Goal: Task Accomplishment & Management: Use online tool/utility

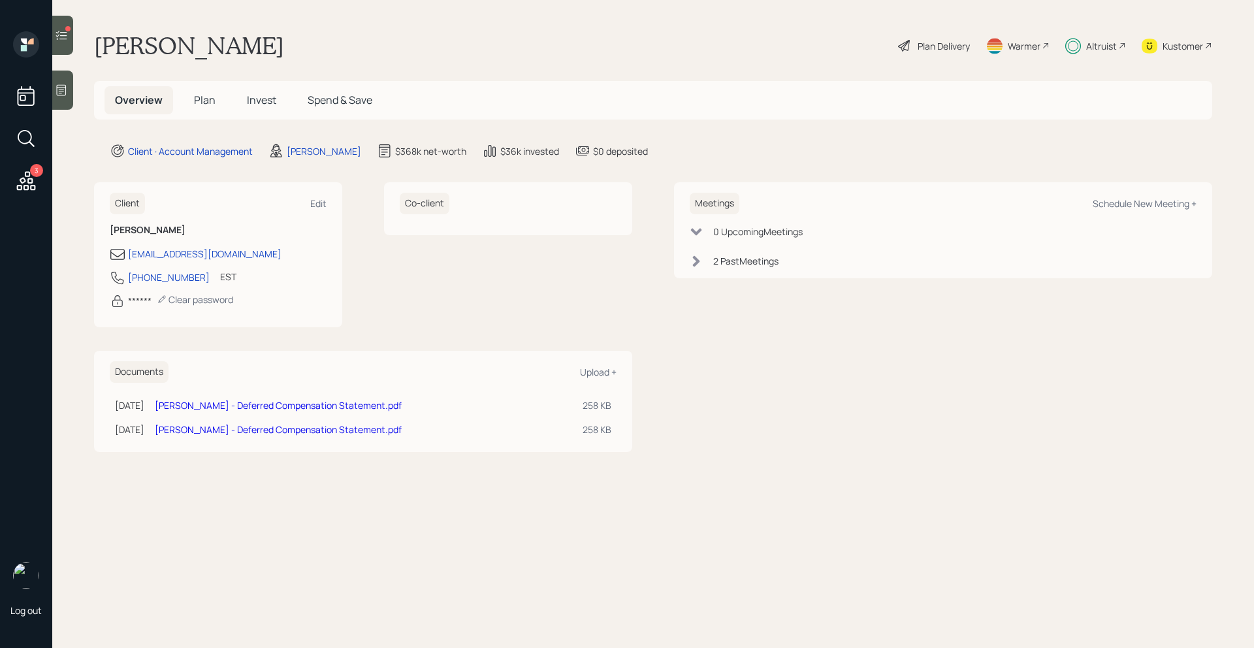
click at [68, 48] on div at bounding box center [62, 35] width 21 height 39
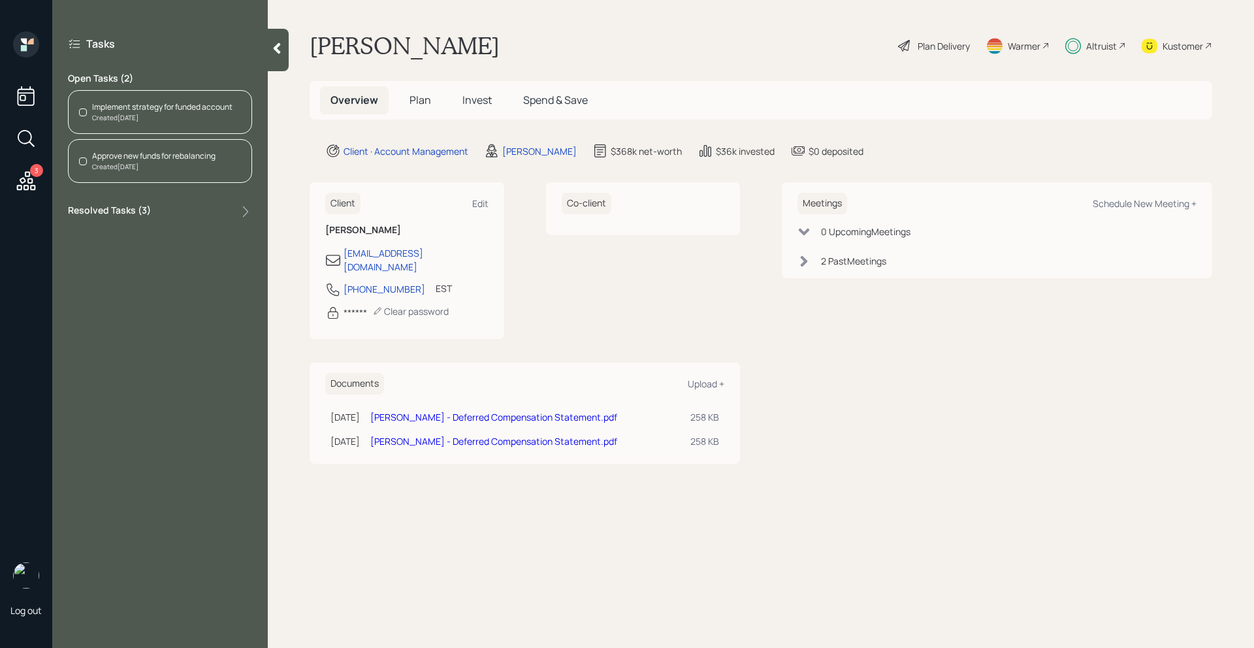
click at [119, 115] on div "Created [DATE]" at bounding box center [162, 118] width 140 height 10
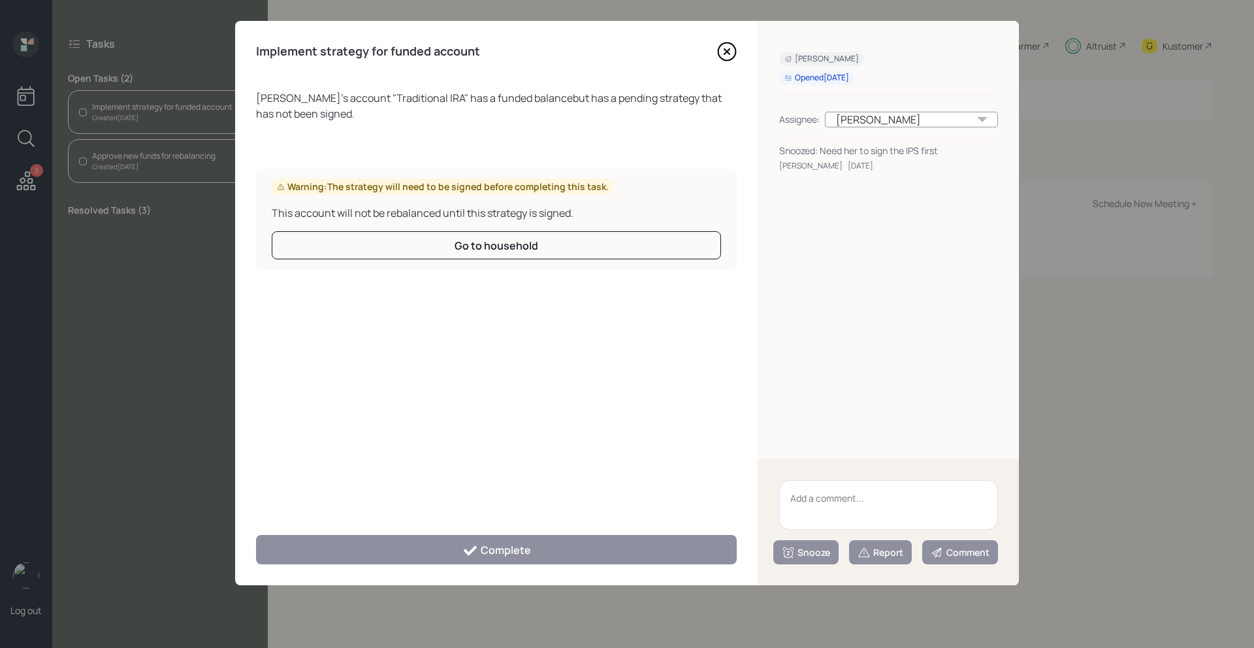
click at [821, 492] on textarea at bounding box center [888, 505] width 219 height 50
drag, startPoint x: 911, startPoint y: 499, endPoint x: 786, endPoint y: 499, distance: 124.8
click at [786, 499] on textarea "Need to sign the IPS" at bounding box center [888, 505] width 219 height 50
click at [896, 494] on textarea "Need to sign the IPS" at bounding box center [888, 505] width 219 height 50
type textarea "Need to sign the IPS"
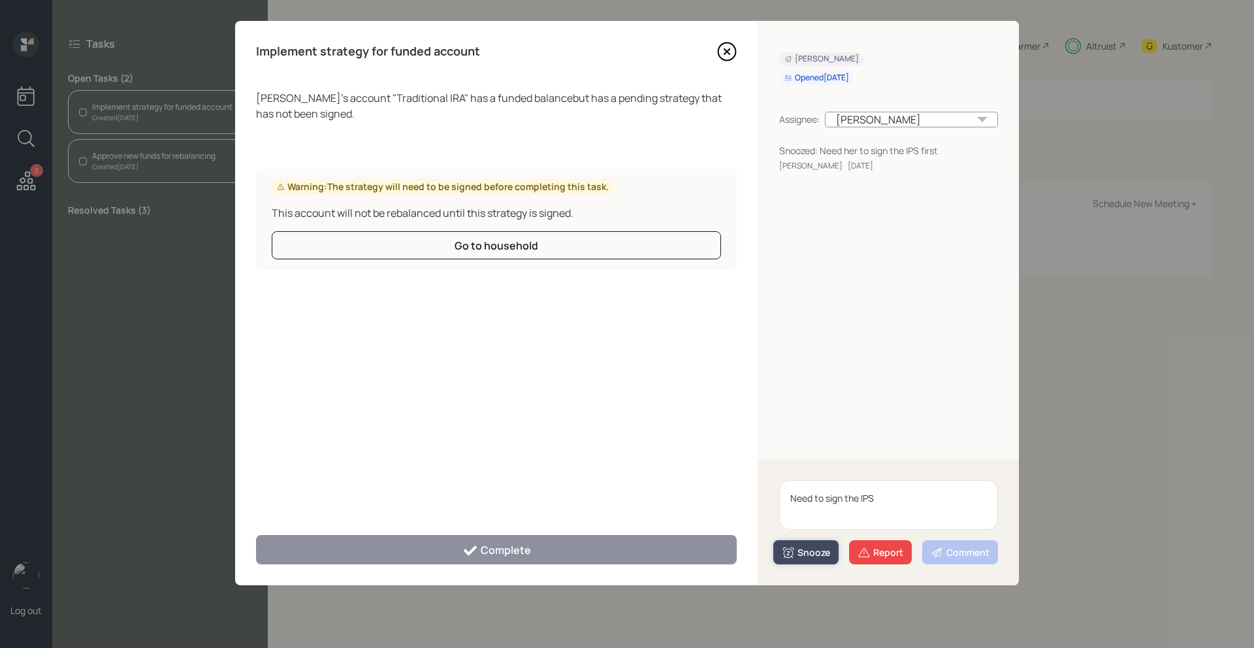
click at [815, 551] on div "Snooze" at bounding box center [806, 552] width 48 height 13
click at [803, 447] on button "1 day" at bounding box center [806, 446] width 64 height 26
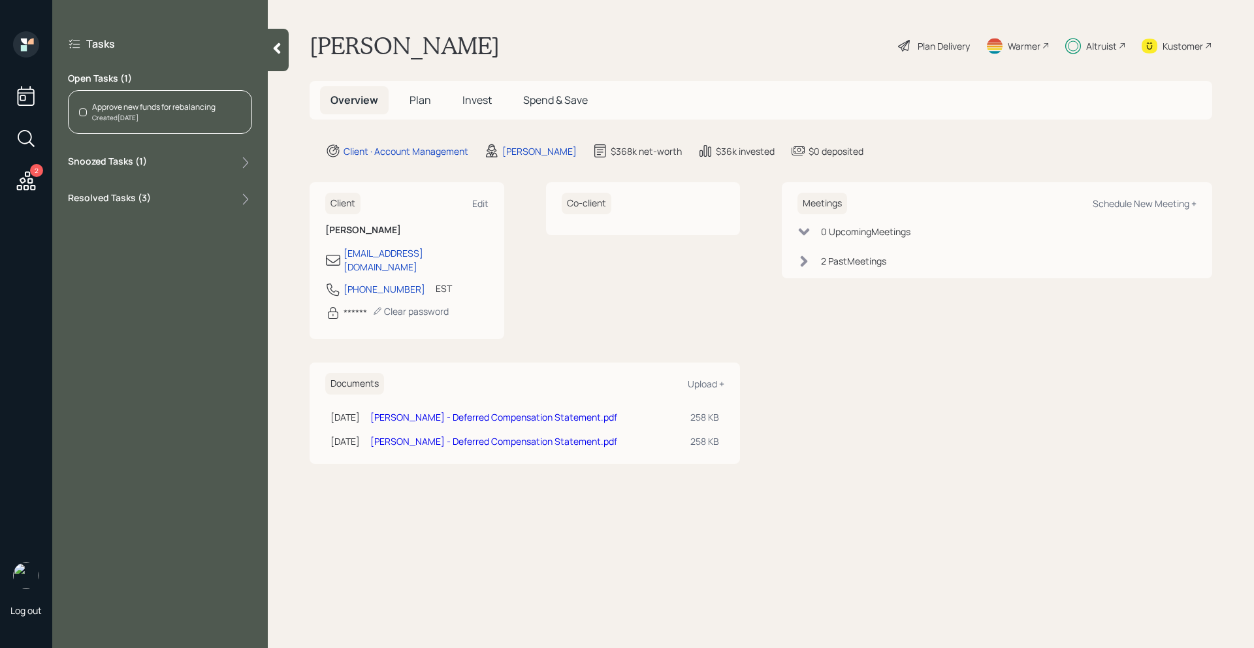
click at [146, 126] on div "Approve new funds for rebalancing Created [DATE]" at bounding box center [160, 112] width 184 height 44
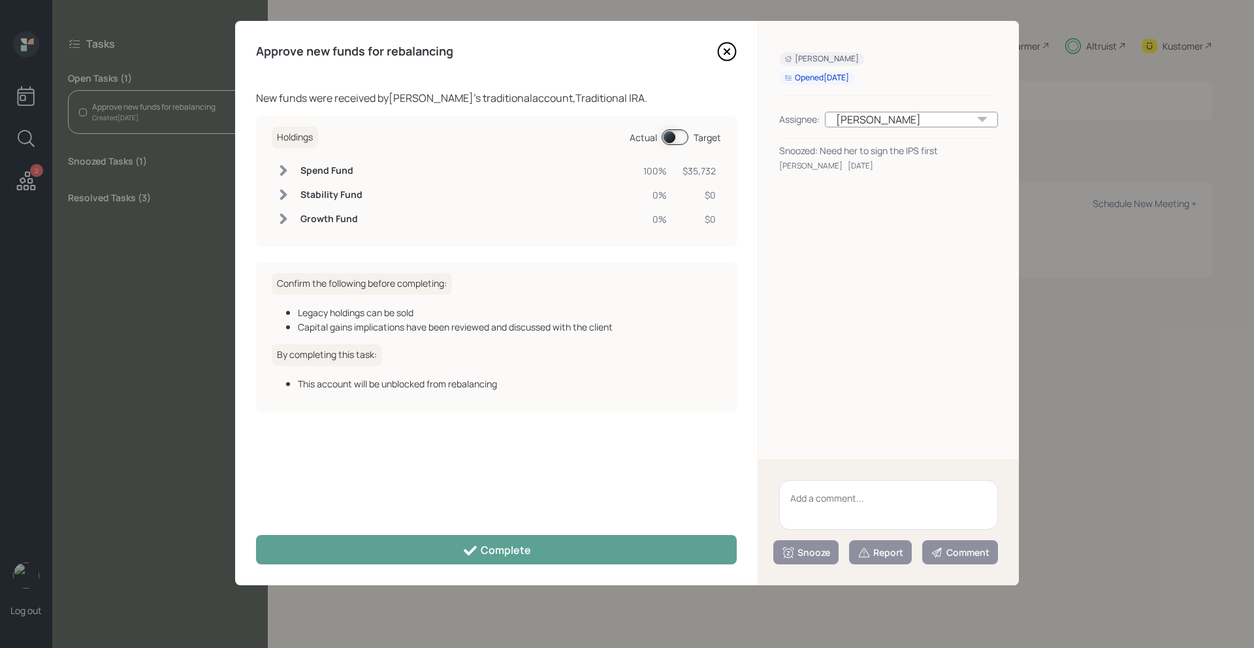
click at [844, 494] on textarea at bounding box center [888, 505] width 219 height 50
paste textarea "Need to sign the IPS"
type textarea "Need to sign the IPS"
click at [820, 547] on div "Snooze" at bounding box center [806, 552] width 48 height 13
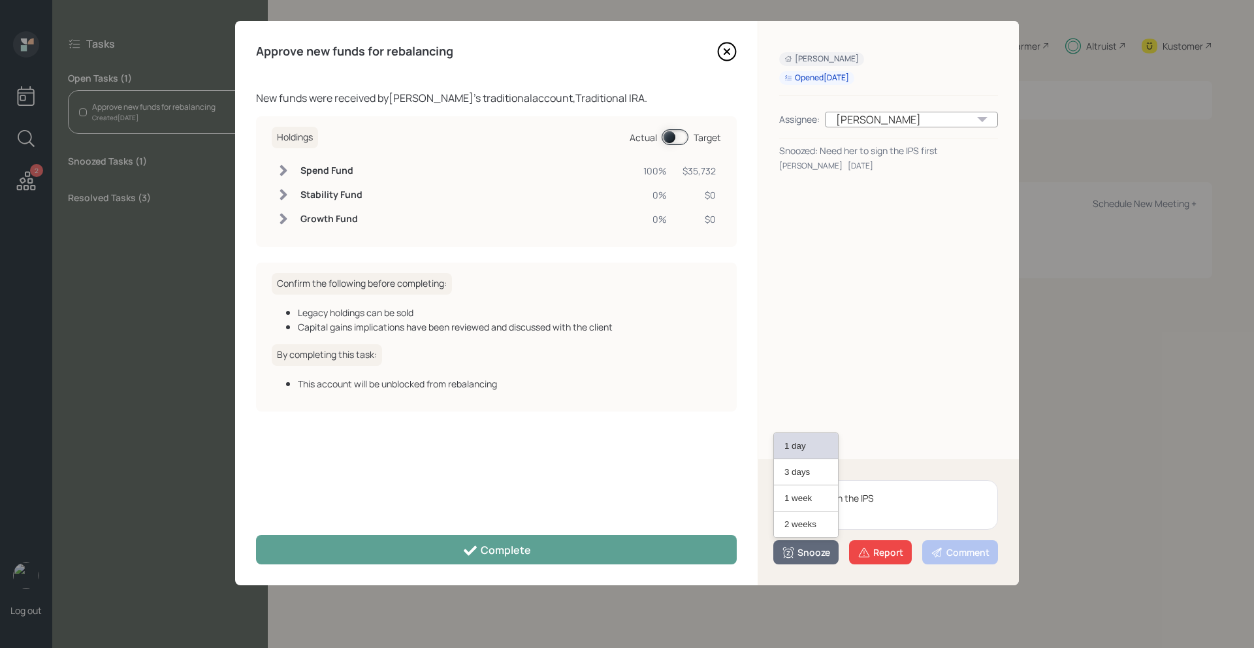
click at [811, 447] on button "1 day" at bounding box center [806, 446] width 64 height 26
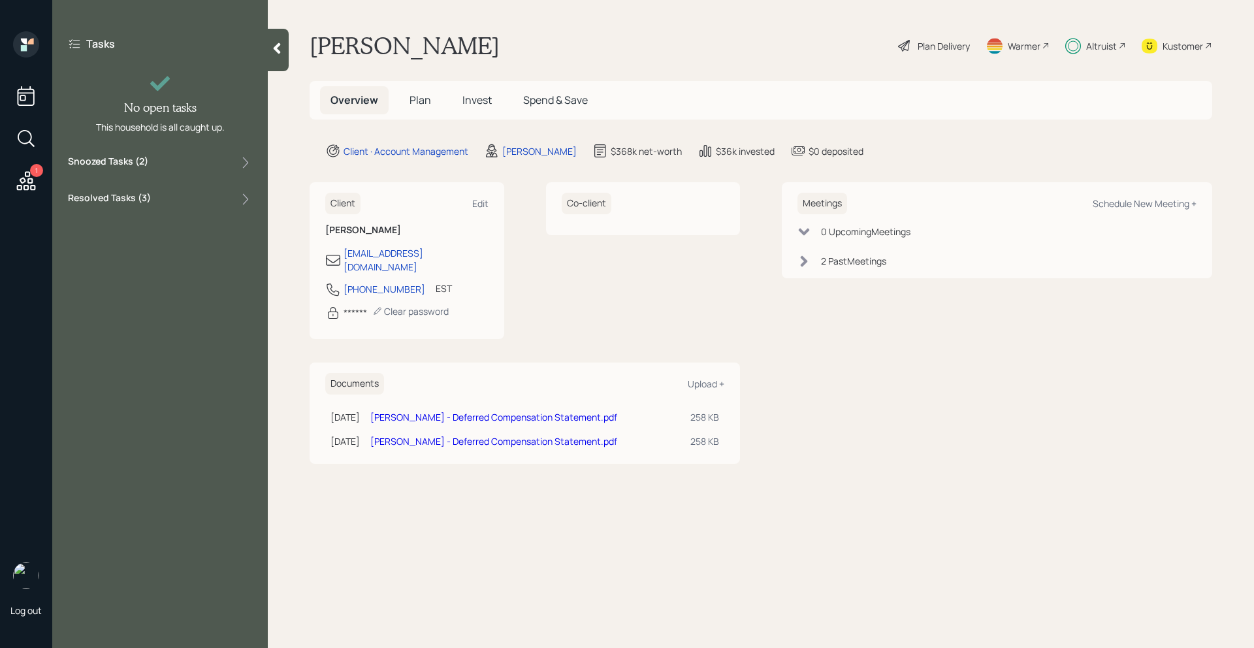
click at [281, 59] on div at bounding box center [278, 50] width 21 height 42
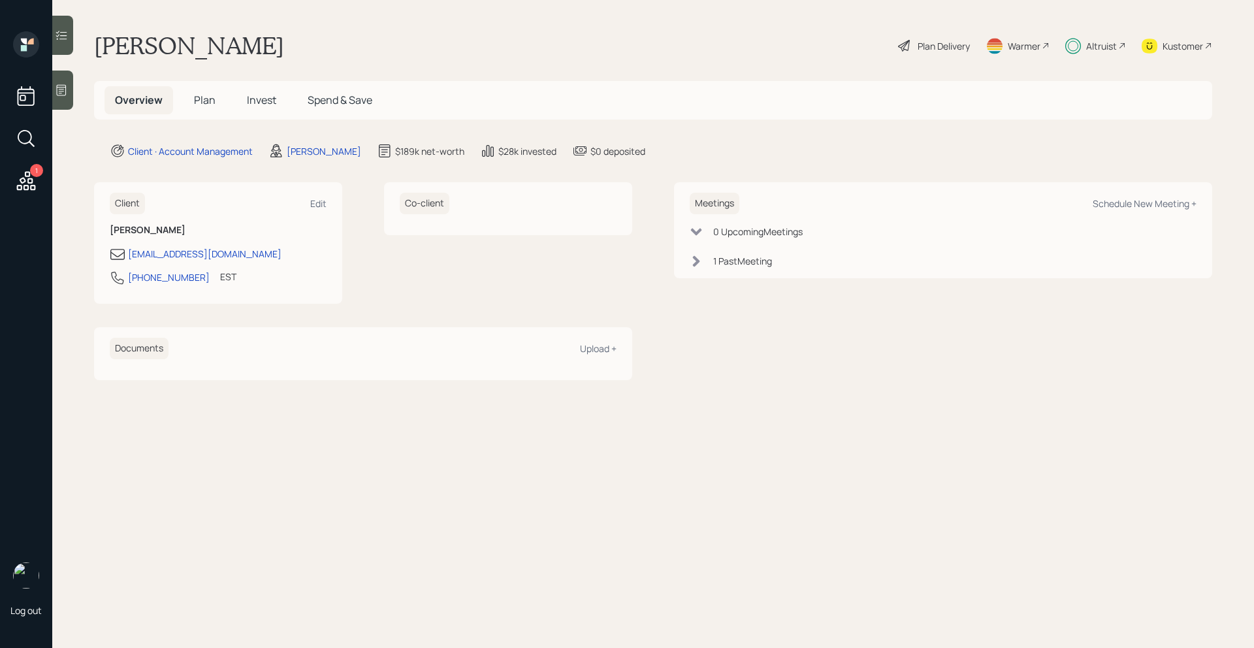
click at [214, 105] on h5 "Plan" at bounding box center [205, 100] width 42 height 28
